Goal: Task Accomplishment & Management: Use online tool/utility

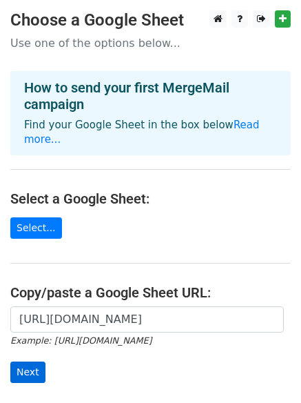
scroll to position [0, 318]
type input "[URL][DOMAIN_NAME]"
click at [23, 361] on input "Next" at bounding box center [27, 371] width 35 height 21
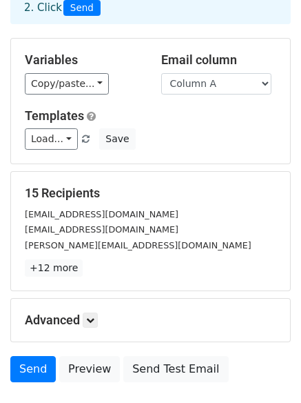
scroll to position [132, 0]
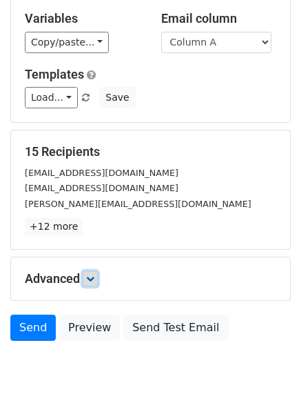
click at [98, 279] on link at bounding box center [90, 278] width 15 height 15
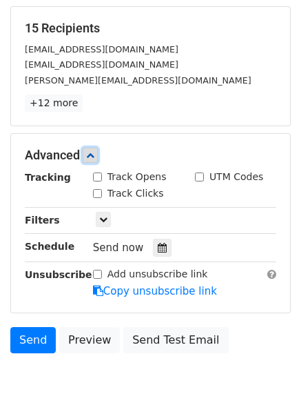
scroll to position [323, 0]
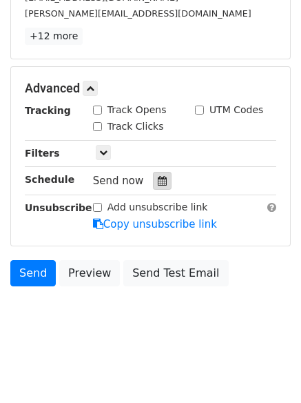
click at [153, 183] on div at bounding box center [162, 181] width 19 height 18
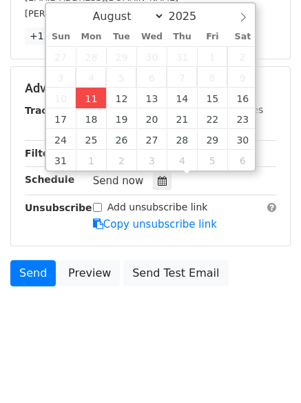
type input "2025-08-11 16:52"
type input "04"
type input "52"
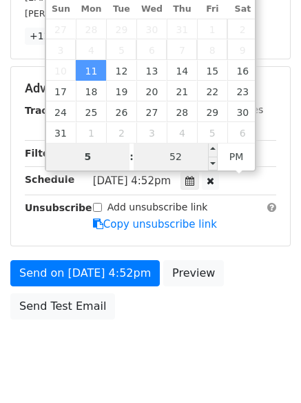
type input "5"
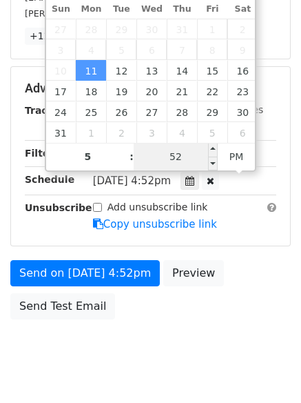
type input "2025-08-11 17:52"
type input "05"
click at [204, 159] on input "52" at bounding box center [176, 157] width 84 height 28
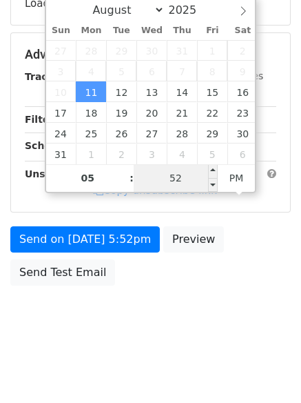
scroll to position [301, 0]
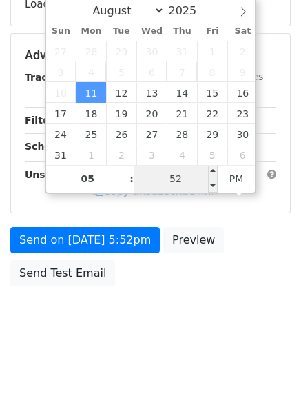
type input "0"
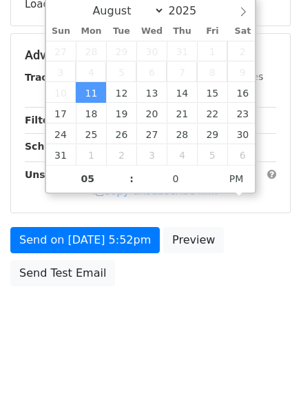
type input "2025-08-11 17:00"
click at [154, 314] on body "New Campaign Daily emails left: 50 Google Sheet: Untitled spreadsheet 1. Write …" at bounding box center [150, 29] width 301 height 639
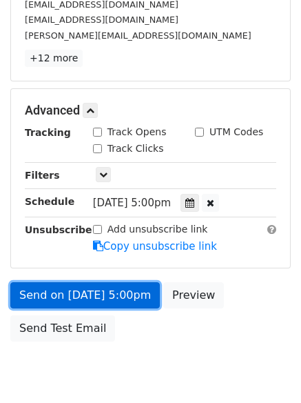
click at [132, 301] on link "Send on Aug 11 at 5:00pm" at bounding box center [85, 295] width 150 height 26
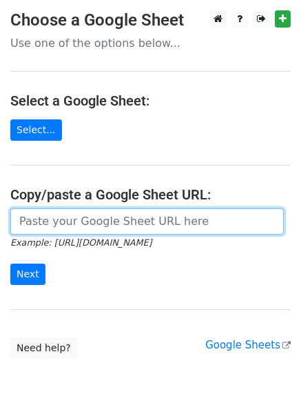
drag, startPoint x: 77, startPoint y: 217, endPoint x: 90, endPoint y: 232, distance: 19.6
click at [77, 217] on input "url" at bounding box center [147, 221] width 274 height 26
type input "[URL][DOMAIN_NAME]"
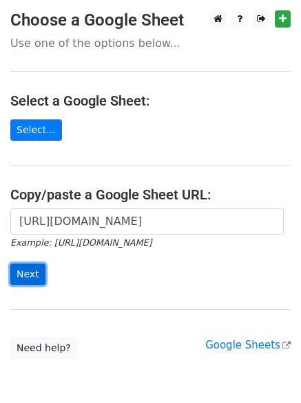
click at [26, 276] on input "Next" at bounding box center [27, 273] width 35 height 21
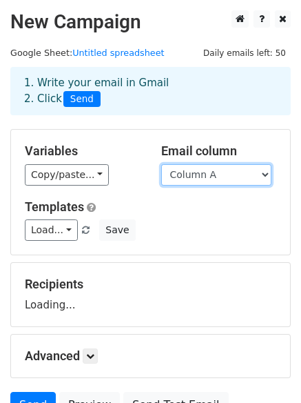
click at [201, 179] on select "Column A Column B Column C" at bounding box center [216, 174] width 110 height 21
select select "Column B"
click at [161, 164] on select "Column A Column B Column C" at bounding box center [216, 174] width 110 height 21
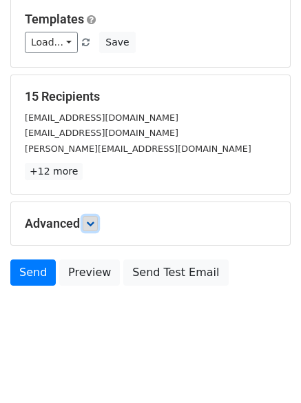
click at [94, 225] on icon at bounding box center [90, 223] width 8 height 8
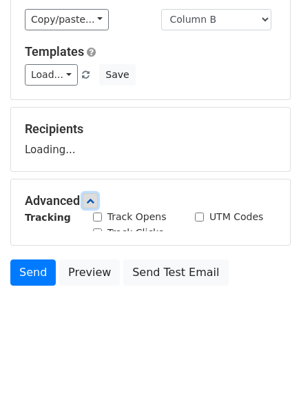
scroll to position [188, 0]
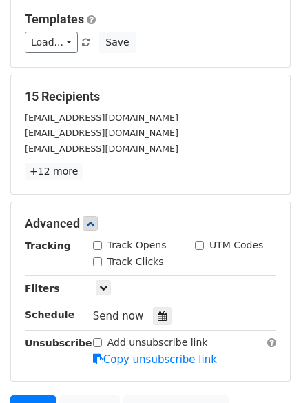
click at [106, 203] on div "Advanced Tracking Track Opens UTM Codes Track Clicks Filters Only include sprea…" at bounding box center [150, 291] width 279 height 179
click at [96, 245] on input "Track Opens" at bounding box center [97, 245] width 9 height 9
checkbox input "true"
click at [99, 261] on input "Track Clicks" at bounding box center [97, 261] width 9 height 9
checkbox input "true"
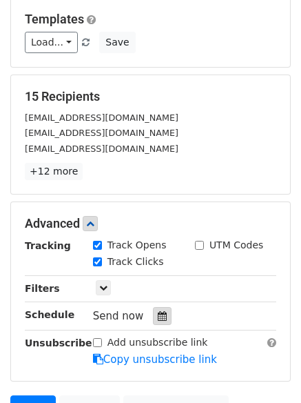
click at [158, 316] on icon at bounding box center [162, 316] width 9 height 10
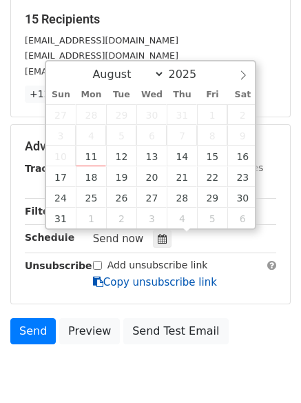
scroll to position [323, 0]
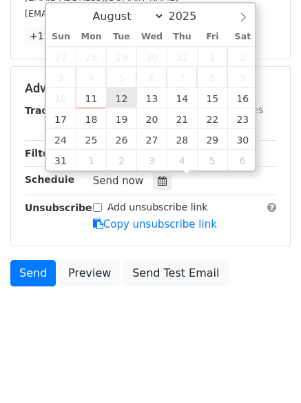
type input "2025-08-12 12:00"
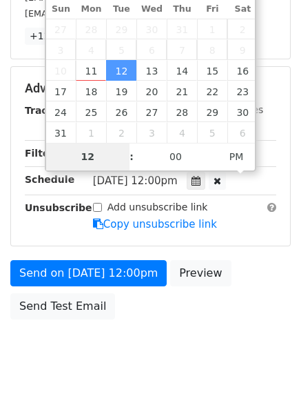
scroll to position [301, 0]
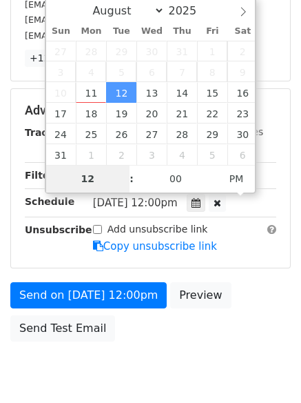
type input "6"
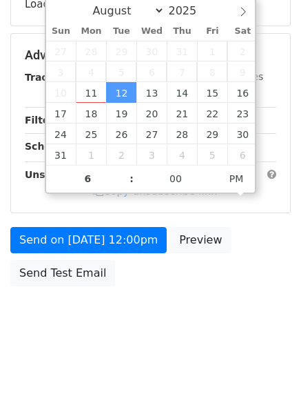
type input "2025-08-12 18:00"
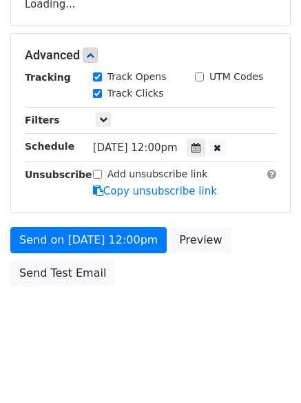
click at [134, 308] on body "New Campaign Daily emails left: 50 Google Sheet: Untitled spreadsheet 1. Write …" at bounding box center [150, 29] width 301 height 639
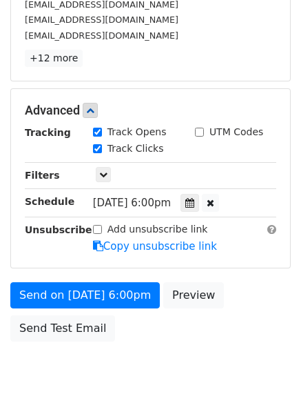
click at [134, 254] on div "Advanced Tracking Track Opens UTM Codes Track Clicks Filters Only include sprea…" at bounding box center [150, 178] width 279 height 179
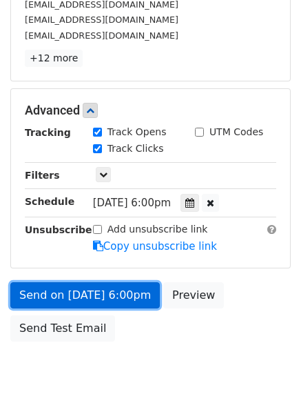
click at [136, 289] on link "Send on Aug 12 at 6:00pm" at bounding box center [85, 295] width 150 height 26
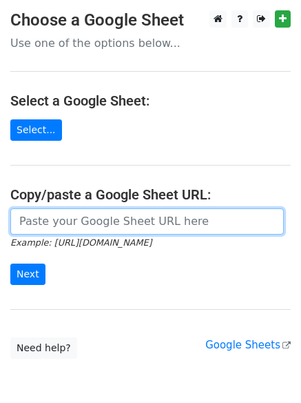
click at [97, 225] on input "url" at bounding box center [147, 221] width 274 height 26
type input "[URL][DOMAIN_NAME]"
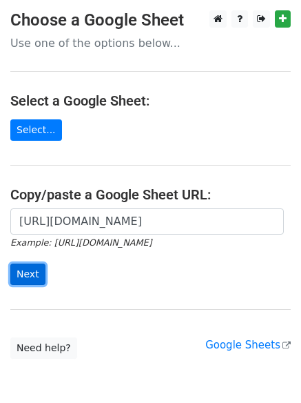
click at [24, 270] on input "Next" at bounding box center [27, 273] width 35 height 21
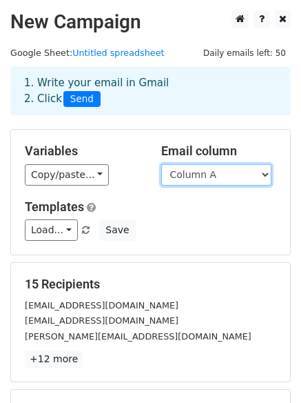
drag, startPoint x: 248, startPoint y: 172, endPoint x: 241, endPoint y: 185, distance: 14.2
click at [248, 172] on select "Column A Column B Column C" at bounding box center [216, 174] width 110 height 21
select select "Column C"
click at [161, 164] on select "Column A Column B Column C" at bounding box center [216, 174] width 110 height 21
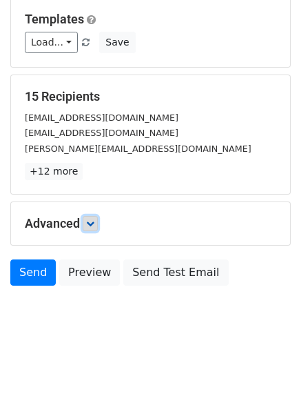
click at [98, 219] on link at bounding box center [90, 223] width 15 height 15
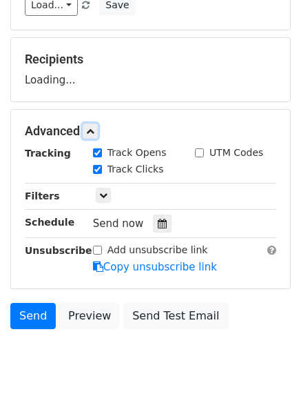
scroll to position [247, 0]
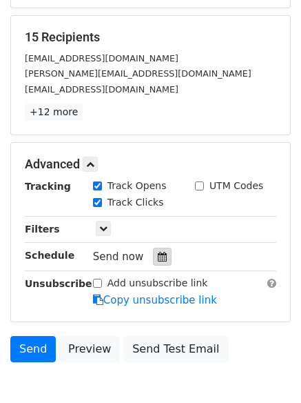
click at [156, 206] on div "Track Clicks" at bounding box center [134, 203] width 102 height 17
click at [159, 254] on icon at bounding box center [162, 257] width 9 height 10
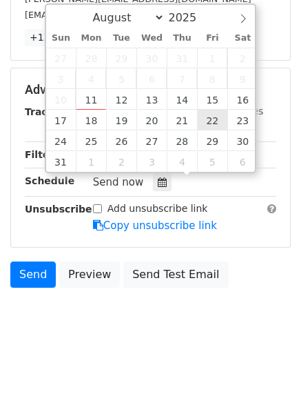
scroll to position [323, 0]
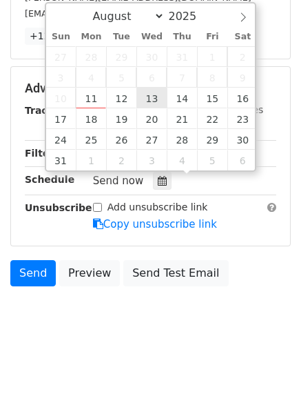
type input "2025-08-13 12:00"
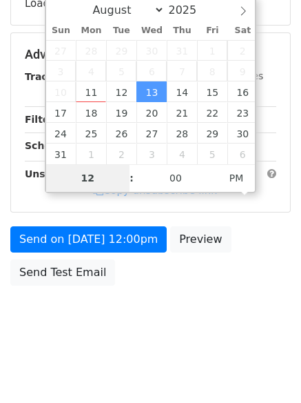
scroll to position [301, 0]
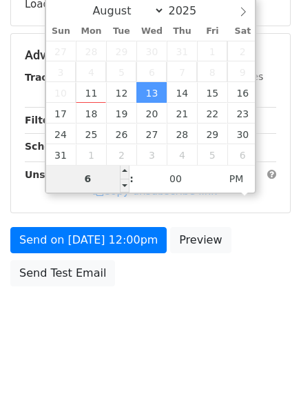
type input "6"
type input "2025-08-13 18:00"
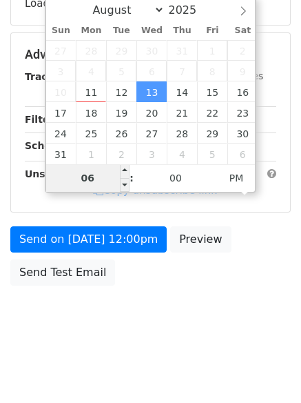
click at [88, 157] on div "Wed, Aug 13, 12:00pm 2025-08-13 18:00" at bounding box center [185, 147] width 204 height 19
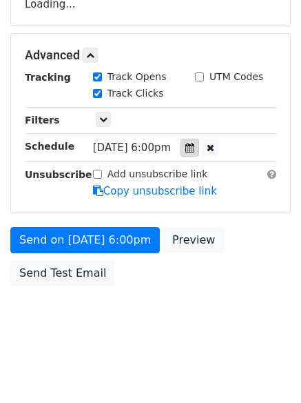
click at [199, 152] on div at bounding box center [190, 148] width 19 height 18
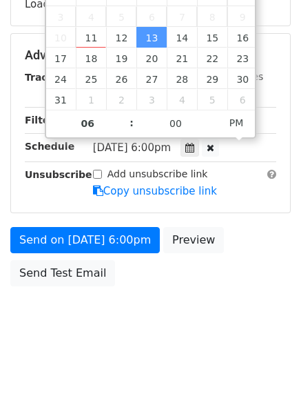
scroll to position [323, 0]
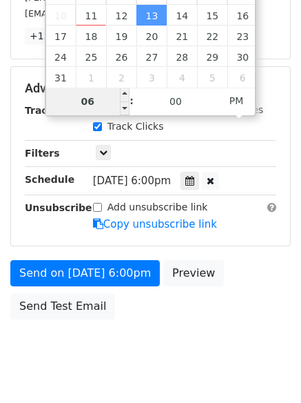
click at [112, 106] on input "06" at bounding box center [88, 102] width 84 height 28
type input "7"
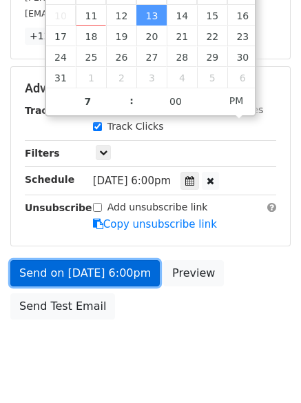
type input "2025-08-13 19:00"
click at [119, 285] on link "Send on Aug 13 at 6:00pm" at bounding box center [85, 273] width 150 height 26
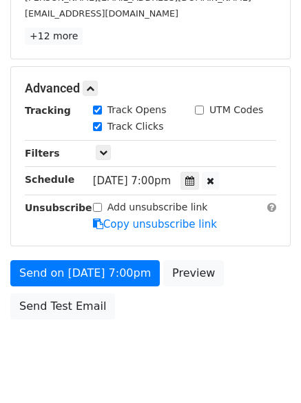
scroll to position [301, 0]
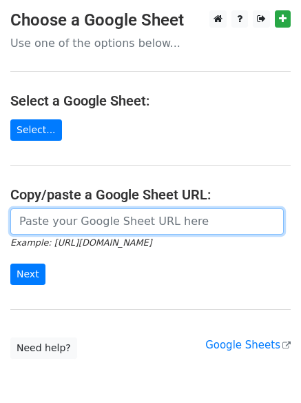
click at [90, 226] on input "url" at bounding box center [147, 221] width 274 height 26
type input "https://docs.google.com/spreadsheets/d/1BcT2q3Yryu99pMtLZMFuboDTDhWYhexoONn1XTf…"
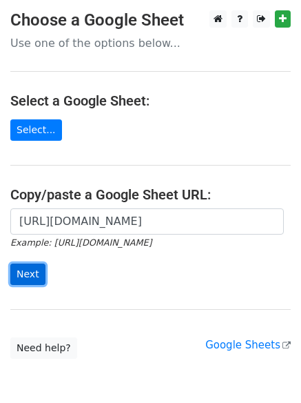
click at [34, 272] on input "Next" at bounding box center [27, 273] width 35 height 21
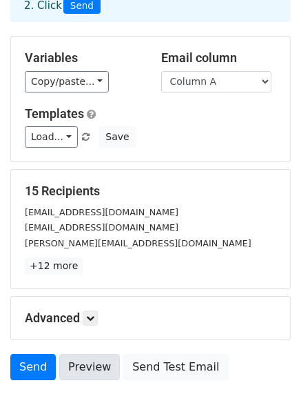
scroll to position [188, 0]
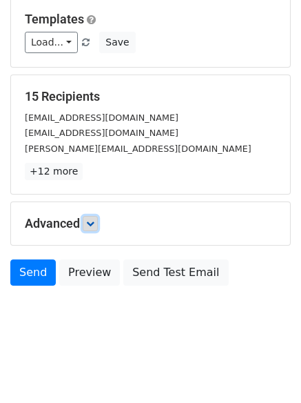
click at [86, 217] on link at bounding box center [90, 223] width 15 height 15
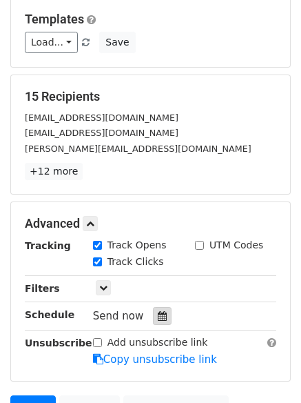
click at [161, 317] on div at bounding box center [162, 316] width 19 height 18
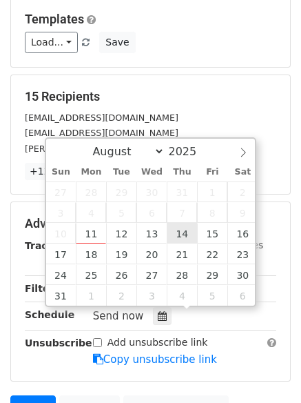
type input "[DATE] 12:00"
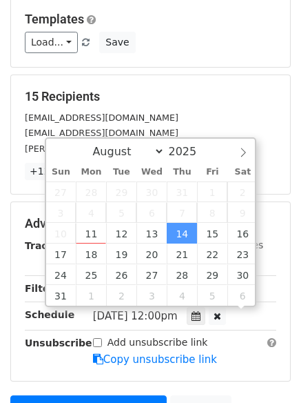
scroll to position [1, 0]
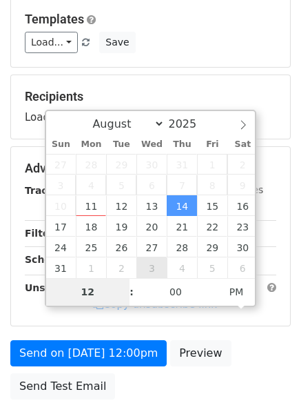
type input "8"
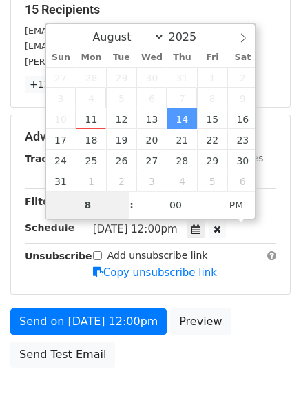
scroll to position [356, 0]
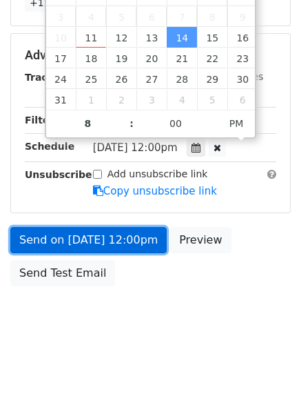
type input "[DATE] 20:00"
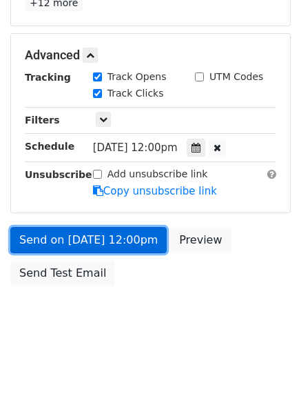
click at [120, 248] on link "Send on [DATE] 12:00pm" at bounding box center [88, 240] width 157 height 26
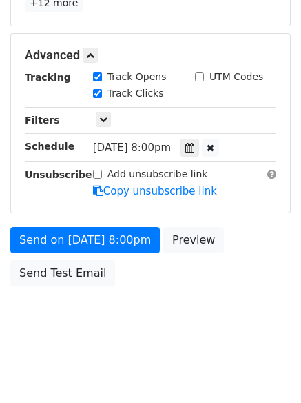
scroll to position [301, 0]
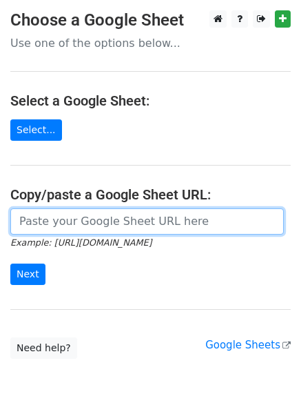
drag, startPoint x: 97, startPoint y: 223, endPoint x: 104, endPoint y: 234, distance: 13.4
click at [97, 223] on input "url" at bounding box center [147, 221] width 274 height 26
type input "[URL][DOMAIN_NAME]"
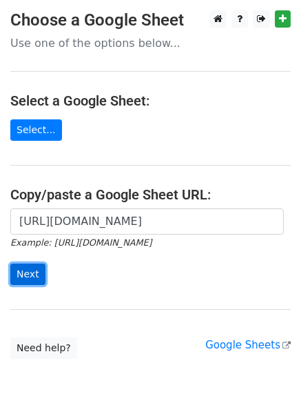
click at [34, 278] on input "Next" at bounding box center [27, 273] width 35 height 21
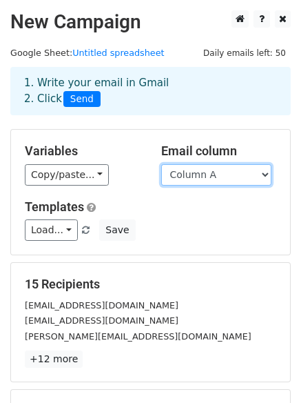
click at [179, 177] on select "Column A Column B Column C" at bounding box center [216, 174] width 110 height 21
select select "Column B"
click at [161, 164] on select "Column A Column B Column C" at bounding box center [216, 174] width 110 height 21
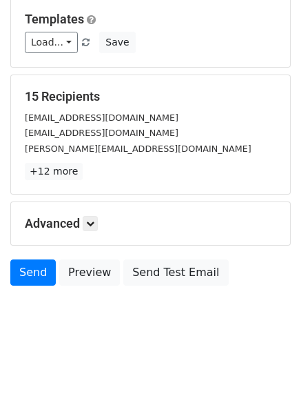
click at [102, 218] on h5 "Advanced" at bounding box center [151, 223] width 252 height 15
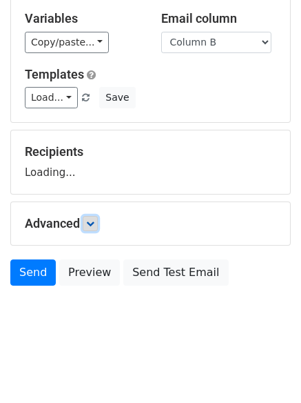
click at [98, 221] on link at bounding box center [90, 223] width 15 height 15
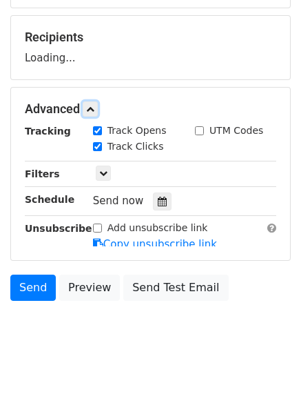
scroll to position [251, 0]
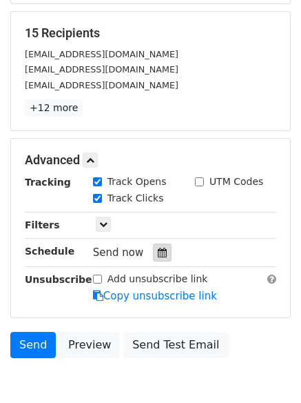
click at [160, 251] on icon at bounding box center [162, 253] width 9 height 10
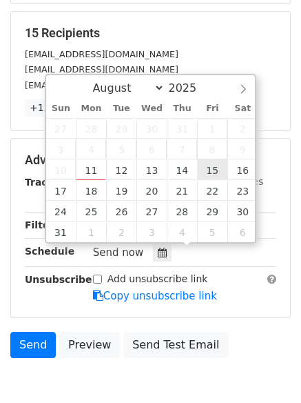
type input "2025-08-15 12:00"
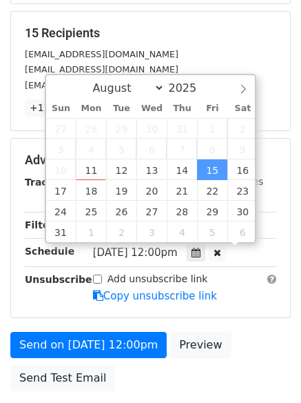
scroll to position [1, 0]
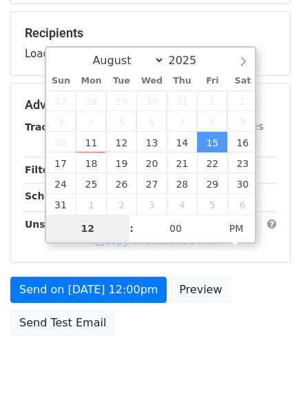
type input "9"
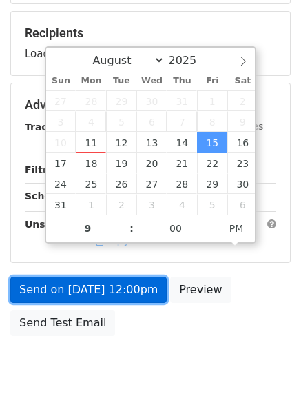
type input "2025-08-15 21:00"
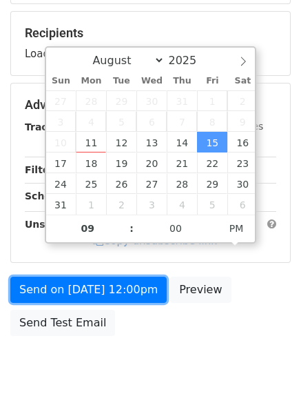
click at [105, 295] on form "Variables Copy/paste... {{Column A}} {{Column B}} {{Column C}} Email column Col…" at bounding box center [150, 110] width 281 height 465
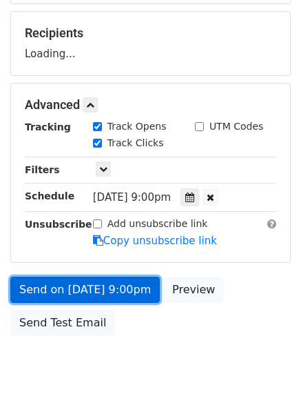
click at [112, 293] on link "Send on Aug 15 at 9:00pm" at bounding box center [85, 290] width 150 height 26
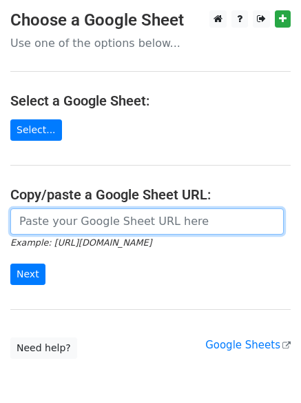
drag, startPoint x: 71, startPoint y: 226, endPoint x: 78, endPoint y: 232, distance: 9.8
click at [71, 226] on input "url" at bounding box center [147, 221] width 274 height 26
type input "[URL][DOMAIN_NAME]"
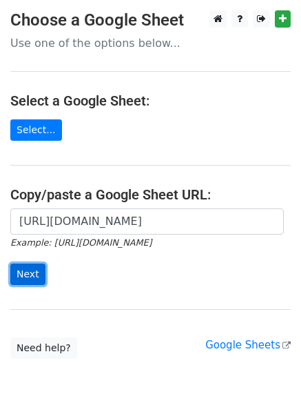
click at [23, 274] on input "Next" at bounding box center [27, 273] width 35 height 21
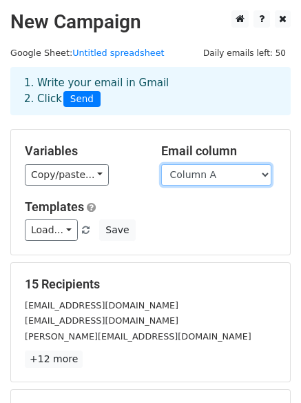
click at [235, 169] on select "Column A Column B Column C" at bounding box center [216, 174] width 110 height 21
select select "Column C"
click at [161, 164] on select "Column A Column B Column C" at bounding box center [216, 174] width 110 height 21
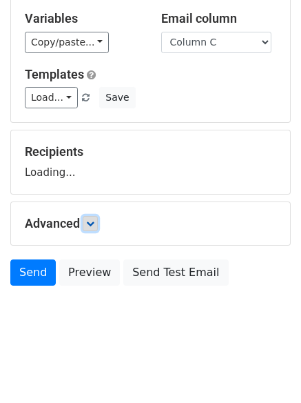
click at [90, 228] on link at bounding box center [90, 223] width 15 height 15
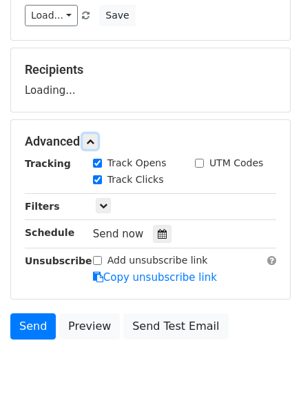
scroll to position [229, 0]
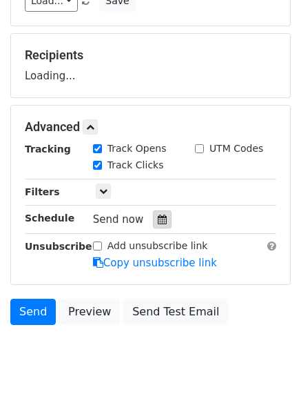
click at [154, 172] on label "Track Clicks" at bounding box center [136, 165] width 57 height 14
click at [102, 170] on input "Track Clicks" at bounding box center [97, 165] width 9 height 9
checkbox input "false"
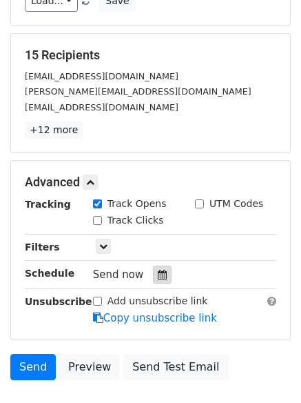
click at [155, 269] on div at bounding box center [162, 275] width 19 height 18
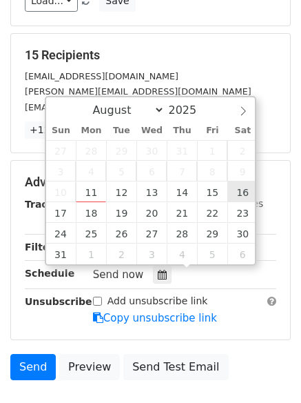
type input "[DATE] 12:00"
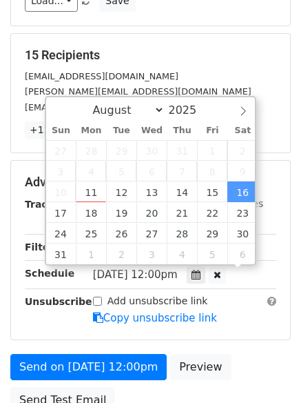
scroll to position [1, 0]
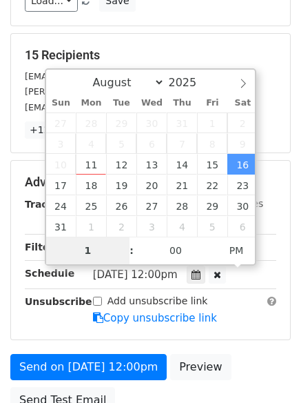
type input "10"
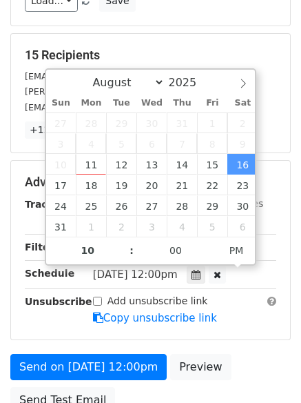
type input "[DATE] 22:00"
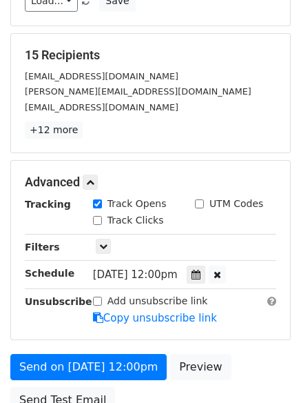
click at [217, 350] on form "Variables Copy/paste... {{Column A}} {{Column B}} {{Column C}} Email column Col…" at bounding box center [150, 160] width 281 height 520
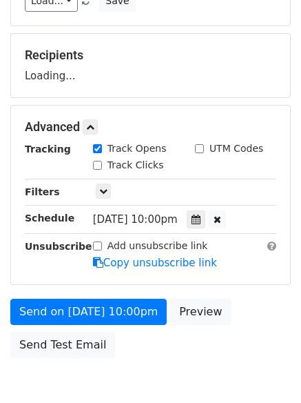
click at [108, 221] on span "[DATE] 10:00pm" at bounding box center [135, 219] width 85 height 12
click at [108, 168] on label "Track Clicks" at bounding box center [136, 165] width 57 height 14
click at [102, 168] on input "Track Clicks" at bounding box center [97, 165] width 9 height 9
checkbox input "true"
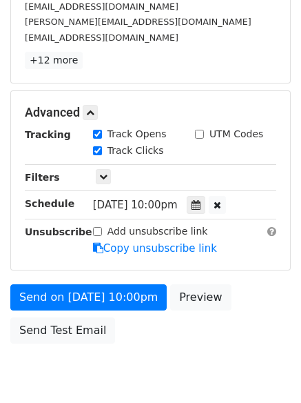
scroll to position [356, 0]
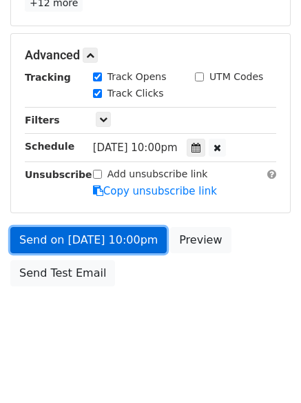
click at [114, 239] on link "Send on [DATE] 10:00pm" at bounding box center [88, 240] width 157 height 26
